Goal: Transaction & Acquisition: Purchase product/service

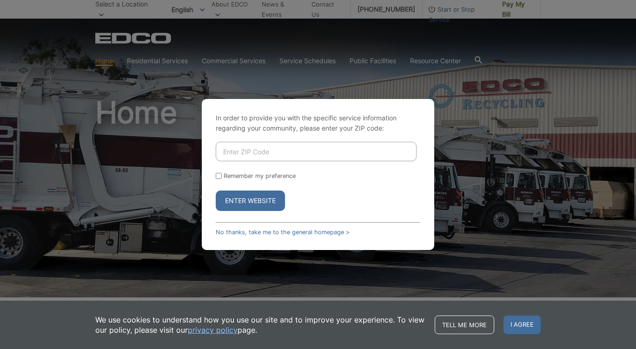
drag, startPoint x: 0, startPoint y: 0, endPoint x: 262, endPoint y: 153, distance: 303.9
click at [262, 153] on input "Enter ZIP Code" at bounding box center [316, 152] width 201 height 20
type input "91932"
click at [241, 200] on button "Enter Website" at bounding box center [250, 201] width 69 height 20
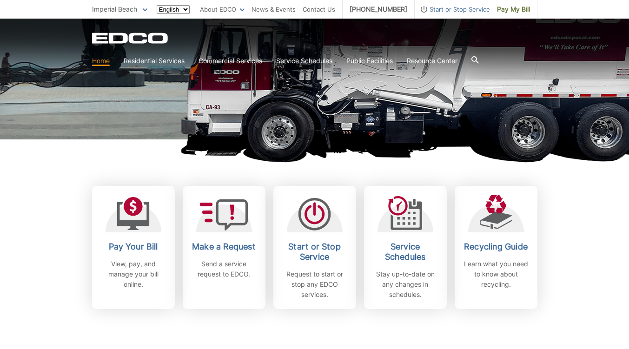
scroll to position [186, 0]
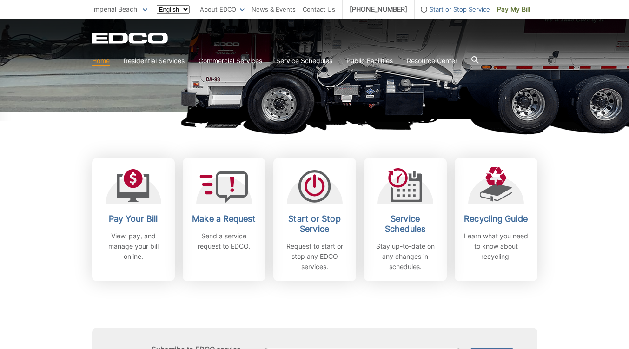
click at [133, 198] on icon at bounding box center [133, 188] width 33 height 28
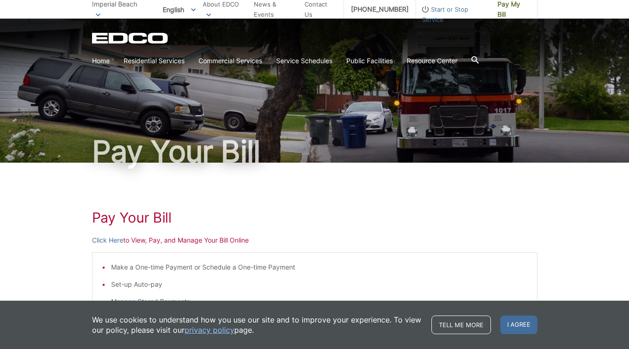
click at [112, 246] on div "Pay Your Bill Click Here to View, Pay, and Manage Your Bill Online Make a One-t…" at bounding box center [315, 350] width 446 height 375
click at [113, 242] on link "Click Here" at bounding box center [107, 240] width 31 height 10
